Goal: Information Seeking & Learning: Learn about a topic

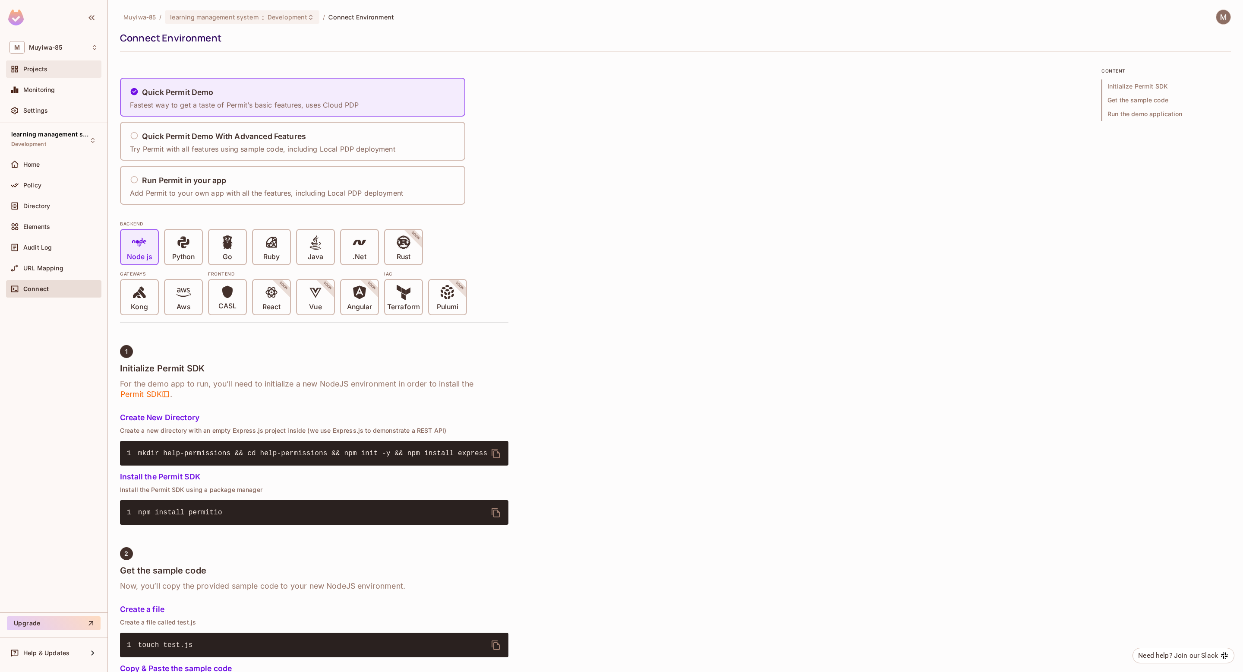
click at [56, 66] on div "Projects" at bounding box center [60, 69] width 75 height 7
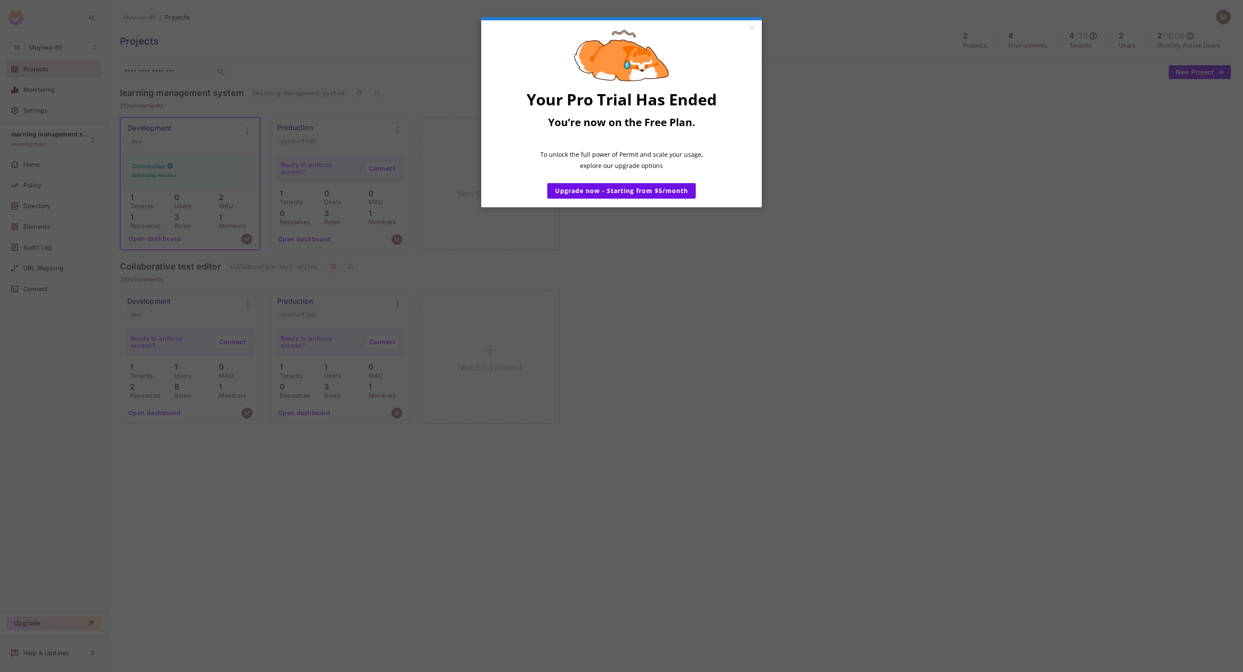
click at [439, 232] on appcues "× Your Pro Trial Has Ended You’re now on the Free Plan. ​ To unlock the full po…" at bounding box center [621, 336] width 1243 height 672
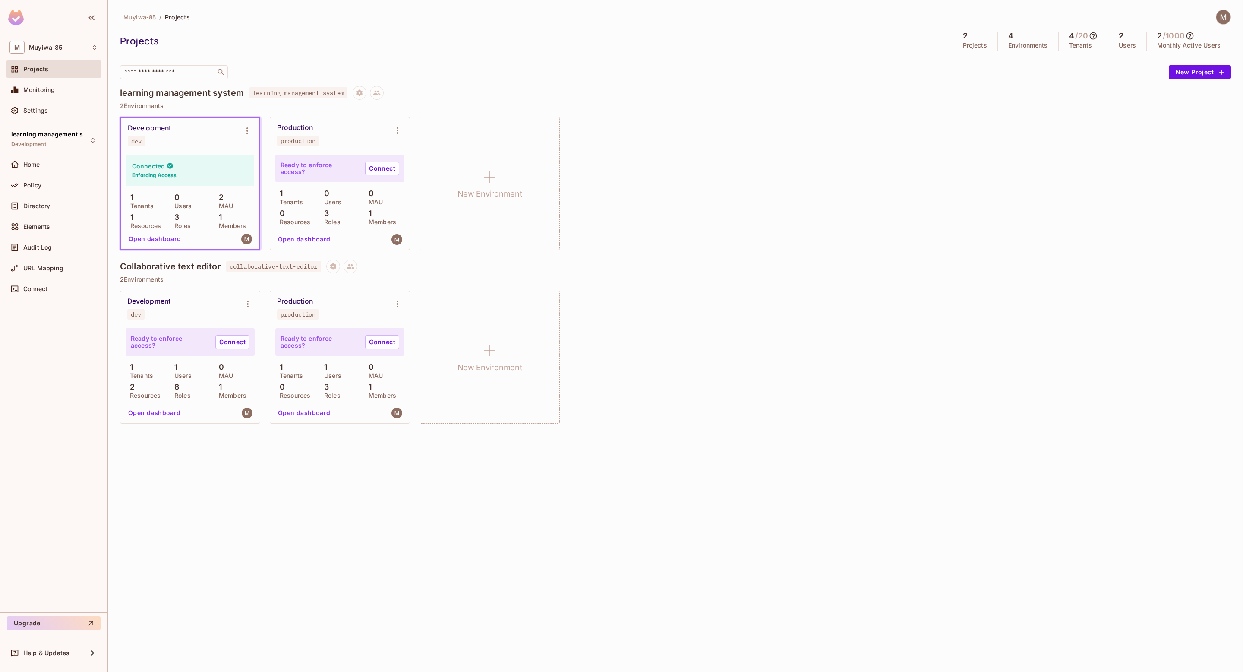
click at [1218, 8] on div "Muyiwa-85 / Projects Projects 2 Projects 4 Environments 4 / 20 Tenants 2 Users …" at bounding box center [675, 336] width 1135 height 672
click at [1228, 27] on div "Muyiwa-85 / Projects Projects 2 Projects 4 Environments 4 / 20 Tenants 2 Users …" at bounding box center [675, 43] width 1111 height 69
click at [1224, 20] on img at bounding box center [1223, 17] width 14 height 14
click at [43, 111] on div at bounding box center [621, 336] width 1243 height 672
click at [42, 110] on span "Settings" at bounding box center [35, 110] width 25 height 7
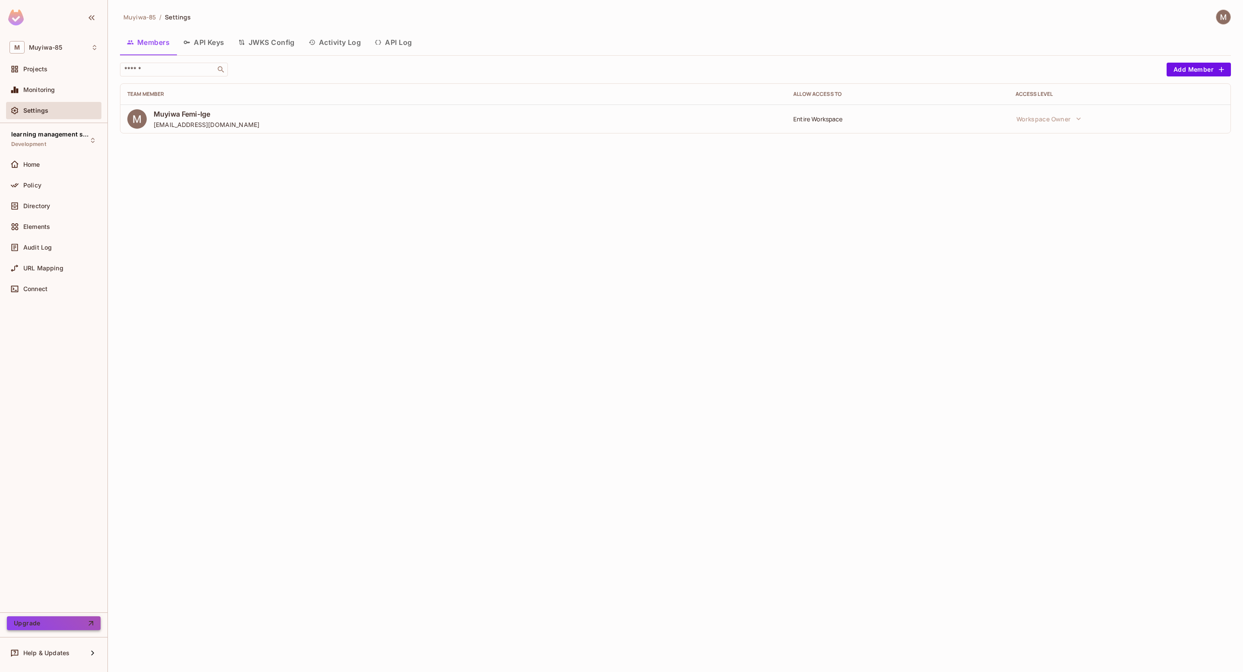
click at [45, 621] on button "Upgrade" at bounding box center [54, 623] width 94 height 14
click at [50, 70] on div "Projects" at bounding box center [60, 69] width 75 height 7
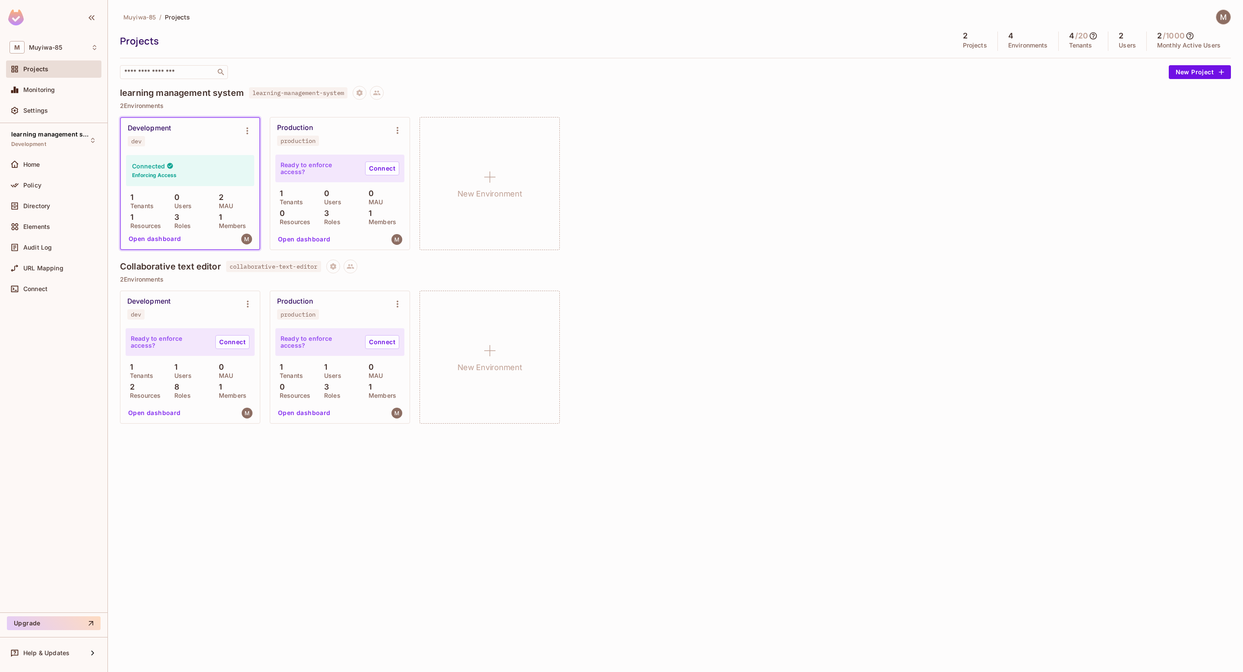
click at [38, 256] on div "Audit Log" at bounding box center [53, 249] width 95 height 21
click at [37, 249] on span "Audit Log" at bounding box center [37, 247] width 28 height 7
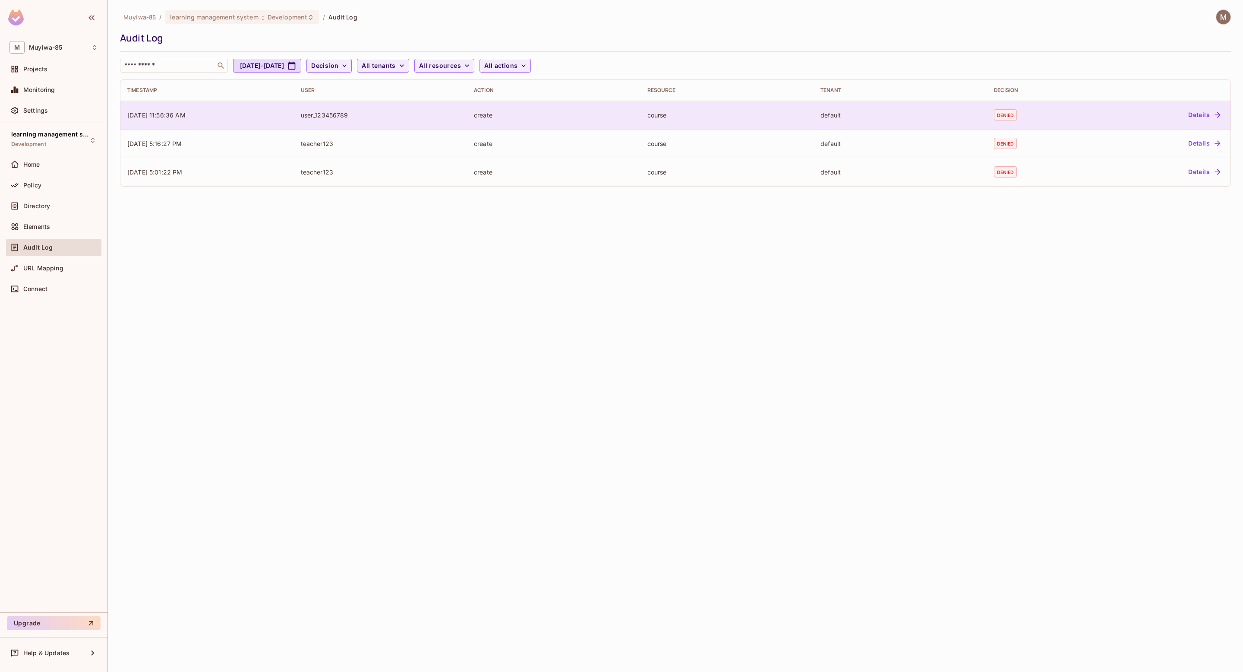
click at [1209, 111] on button "Details" at bounding box center [1204, 115] width 39 height 14
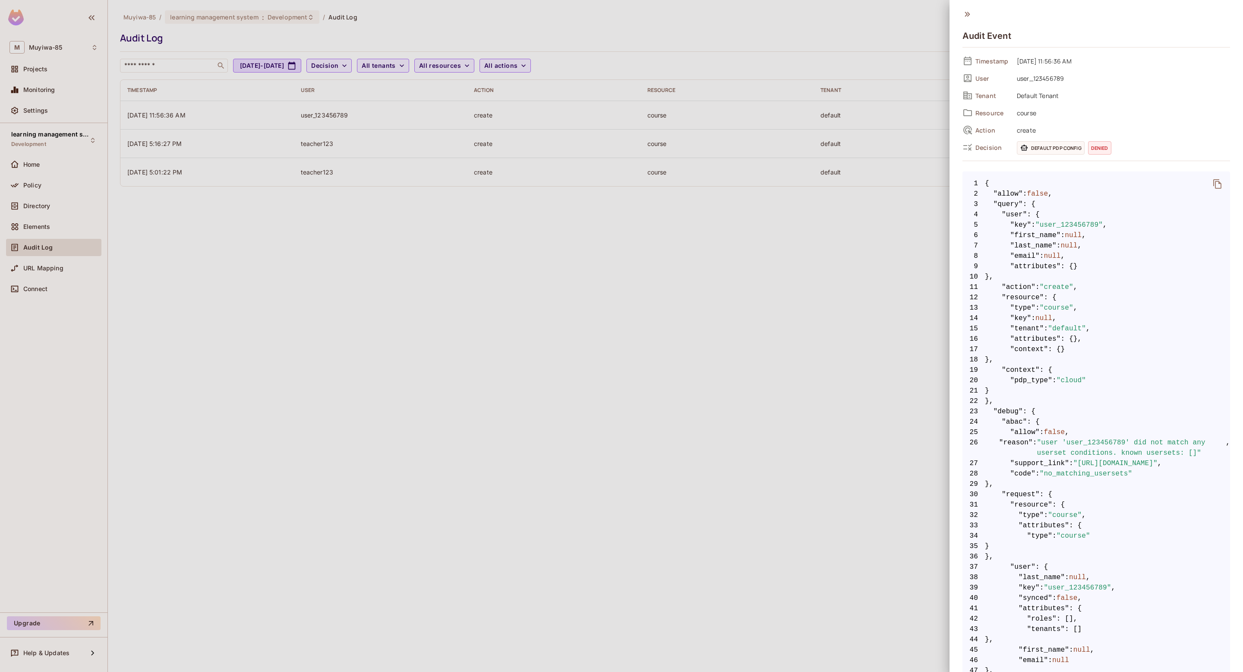
click at [820, 191] on div at bounding box center [621, 336] width 1243 height 672
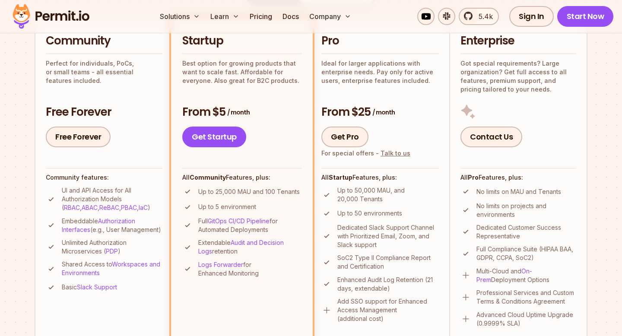
scroll to position [218, 0]
